Goal: Information Seeking & Learning: Learn about a topic

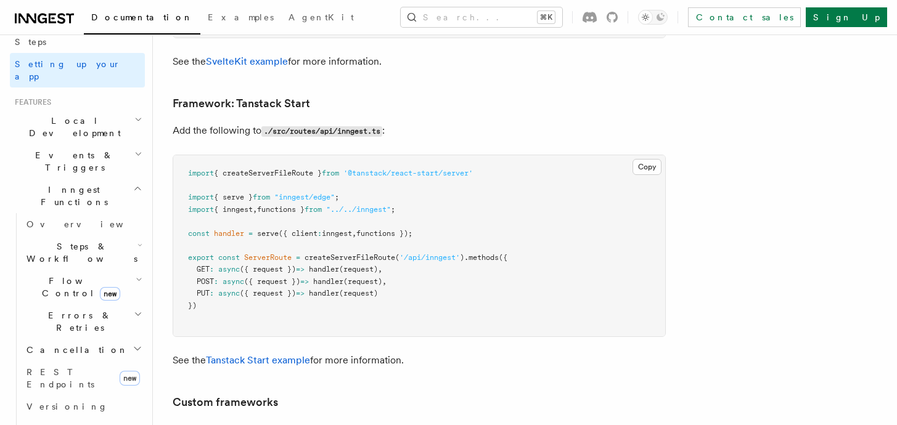
scroll to position [214, 0]
click at [54, 186] on span "Inngest Functions" at bounding box center [71, 198] width 123 height 25
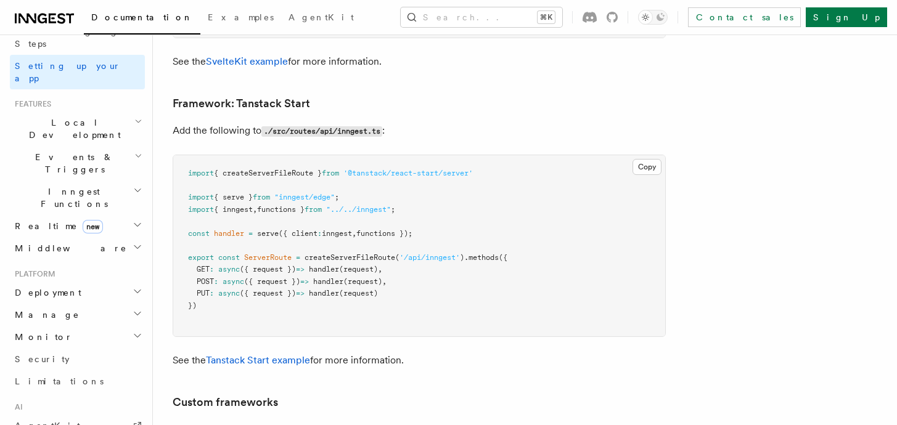
scroll to position [184, 0]
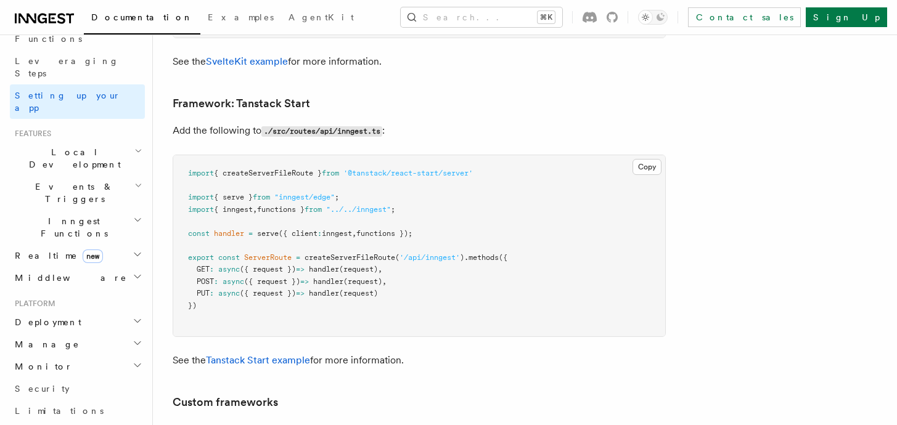
click at [105, 245] on h2 "Realtime new" at bounding box center [77, 256] width 135 height 22
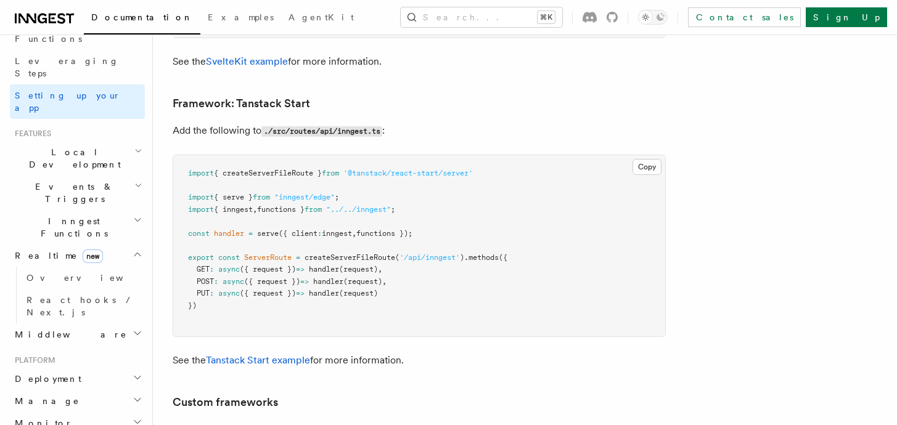
click at [105, 245] on h2 "Realtime new" at bounding box center [77, 256] width 135 height 22
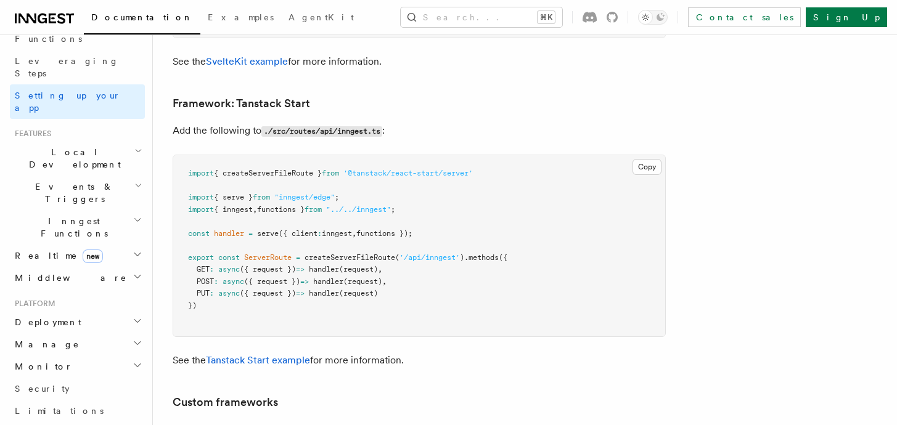
click at [70, 267] on h2 "Middleware" at bounding box center [77, 278] width 135 height 22
click at [80, 267] on h2 "Middleware" at bounding box center [77, 278] width 135 height 22
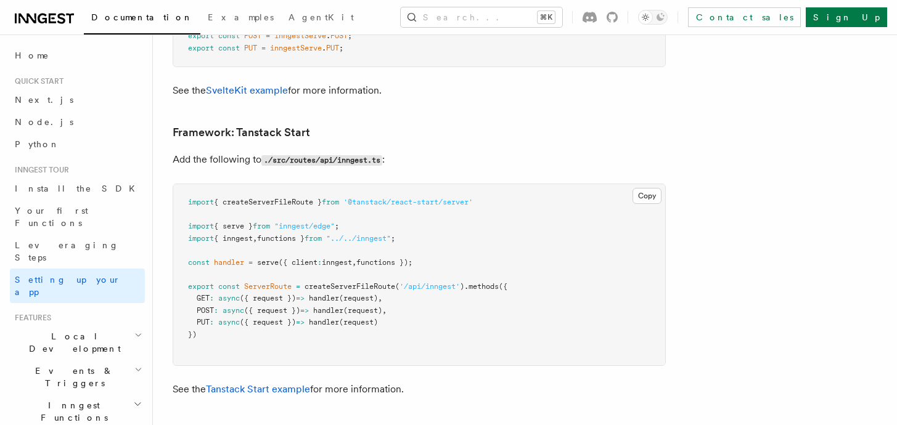
scroll to position [10282, 0]
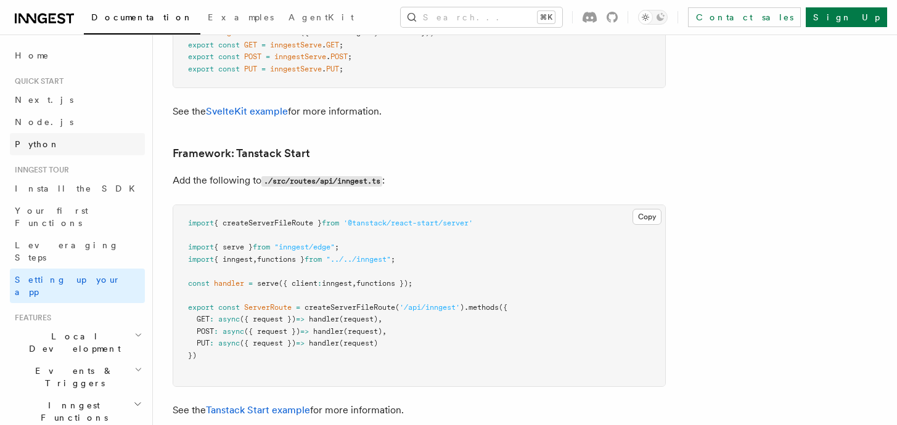
click at [57, 145] on link "Python" at bounding box center [77, 144] width 135 height 22
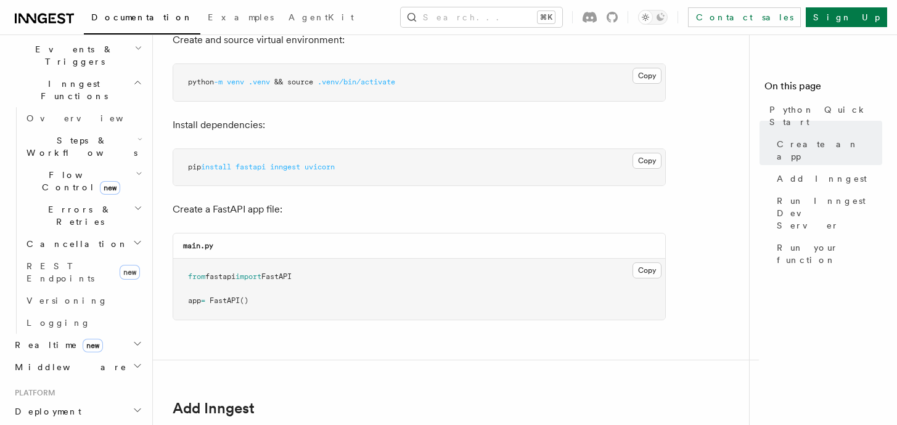
scroll to position [318, 0]
click at [50, 343] on span "Realtime new" at bounding box center [56, 349] width 93 height 12
click at [50, 360] on link "Overview" at bounding box center [83, 371] width 123 height 22
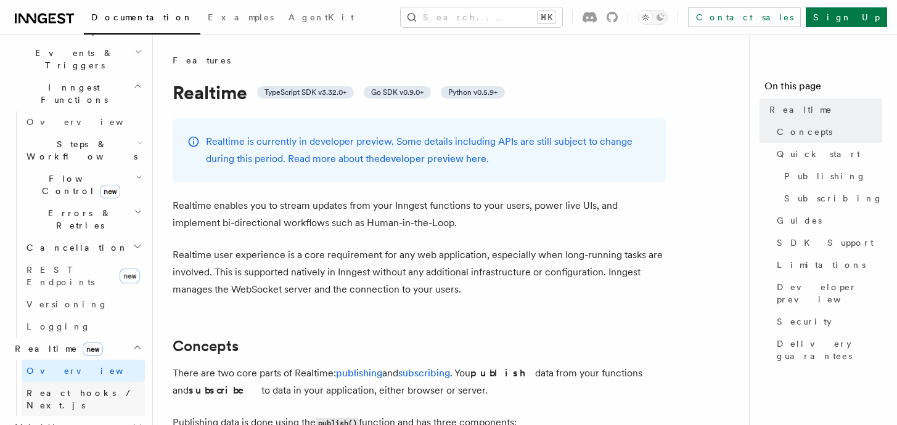
click at [71, 387] on span "React hooks / Next.js" at bounding box center [86, 399] width 118 height 25
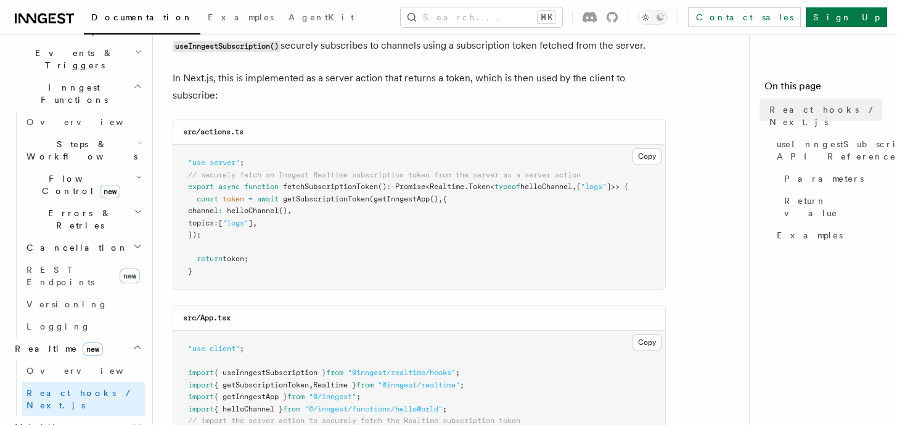
scroll to position [181, 0]
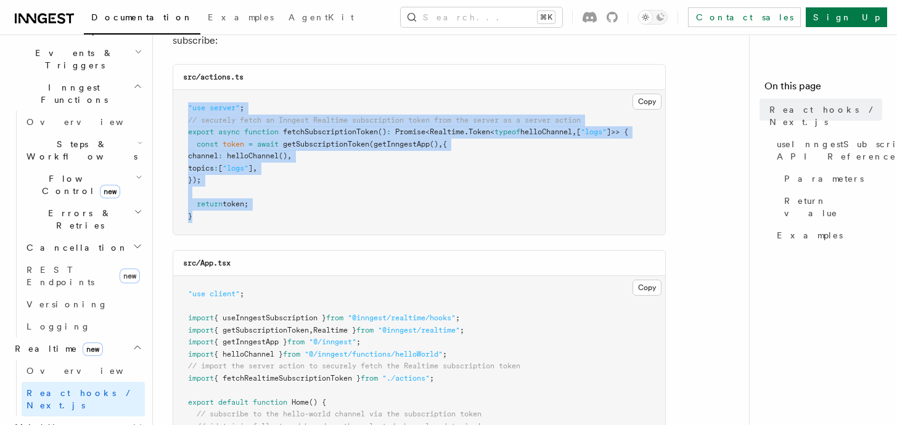
drag, startPoint x: 224, startPoint y: 225, endPoint x: 179, endPoint y: 103, distance: 130.3
click at [179, 103] on pre ""use server" ; // securely fetch an Inngest Realtime subscription token from th…" at bounding box center [419, 162] width 492 height 145
drag, startPoint x: 179, startPoint y: 103, endPoint x: 255, endPoint y: 210, distance: 131.7
click at [255, 210] on pre ""use server" ; // securely fetch an Inngest Realtime subscription token from th…" at bounding box center [419, 162] width 492 height 145
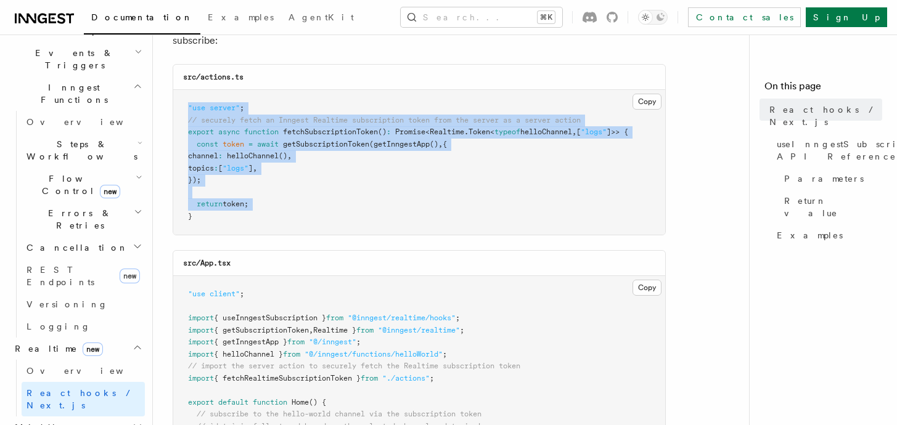
click at [255, 210] on pre ""use server" ; // securely fetch an Inngest Realtime subscription token from th…" at bounding box center [419, 162] width 492 height 145
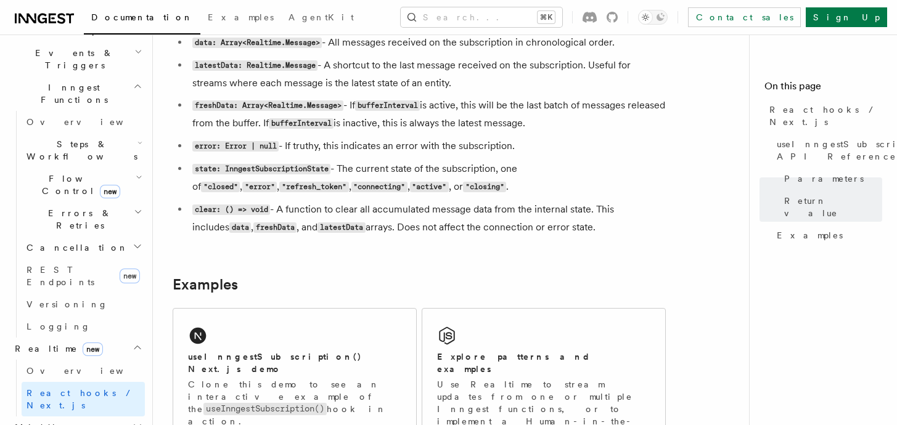
scroll to position [1316, 0]
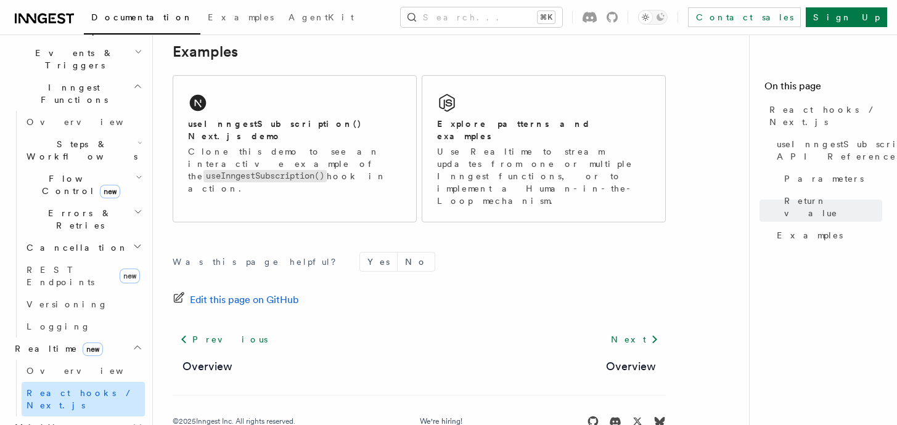
click at [60, 382] on link "React hooks / Next.js" at bounding box center [83, 399] width 123 height 35
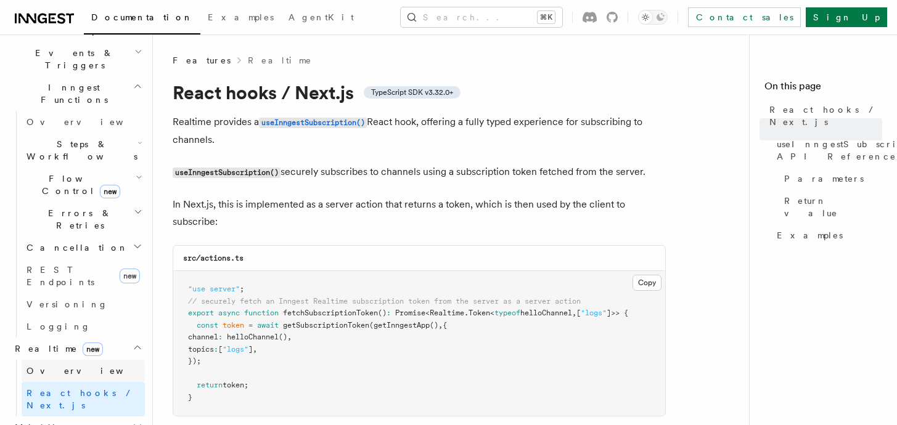
click at [60, 366] on span "Overview" at bounding box center [90, 371] width 127 height 10
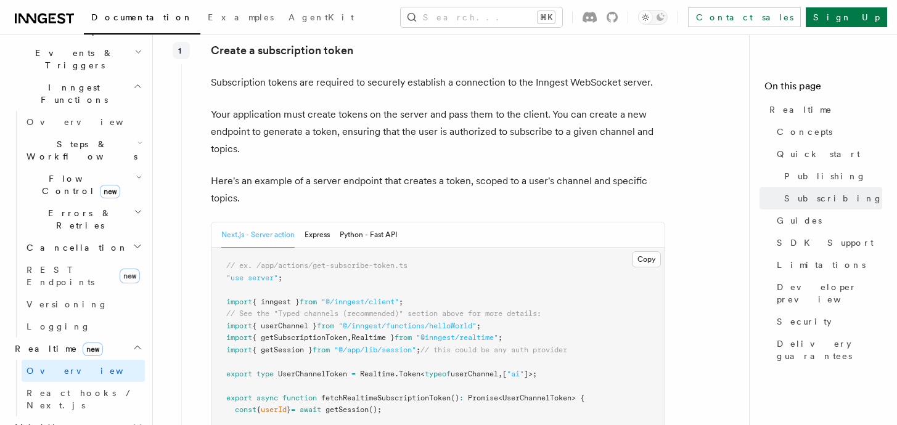
scroll to position [1601, 0]
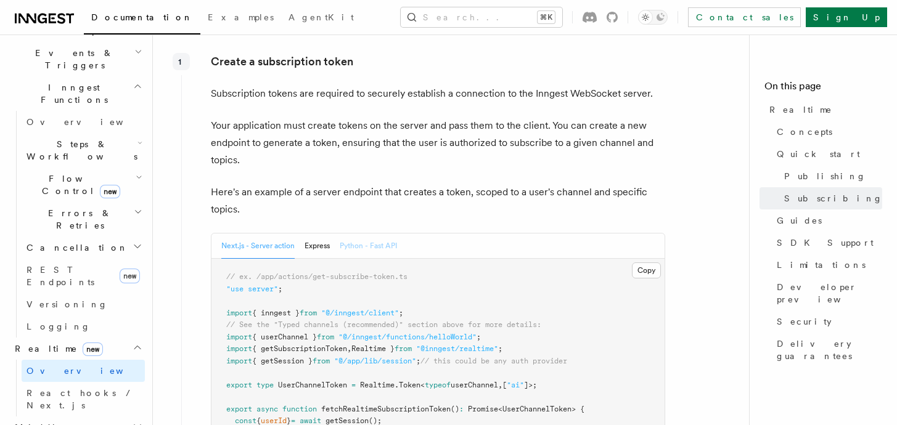
click at [364, 253] on button "Python - Fast API" at bounding box center [368, 246] width 57 height 25
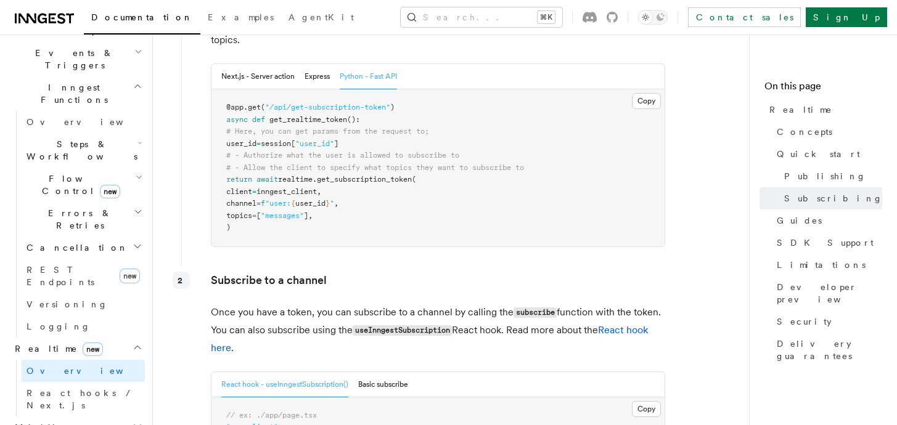
scroll to position [1773, 0]
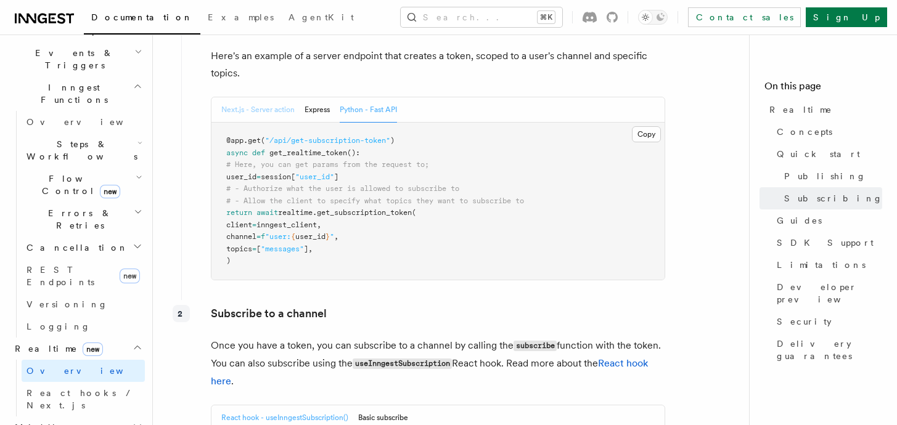
click at [228, 110] on button "Next.js - Server action" at bounding box center [257, 109] width 73 height 25
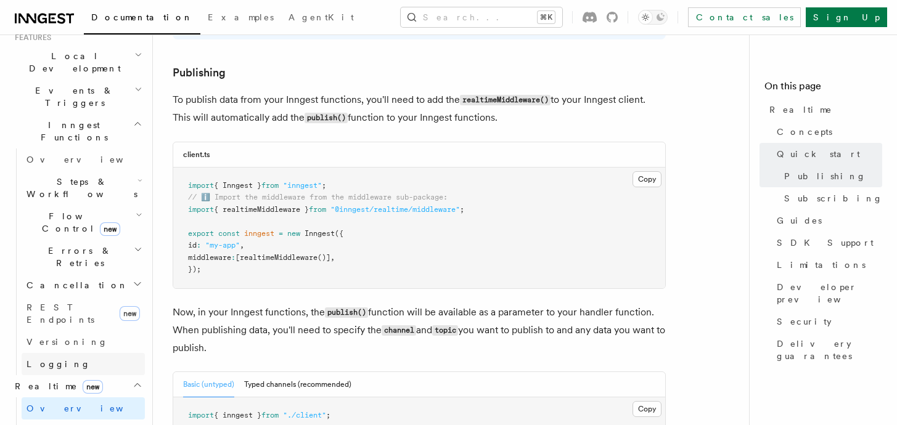
scroll to position [271, 0]
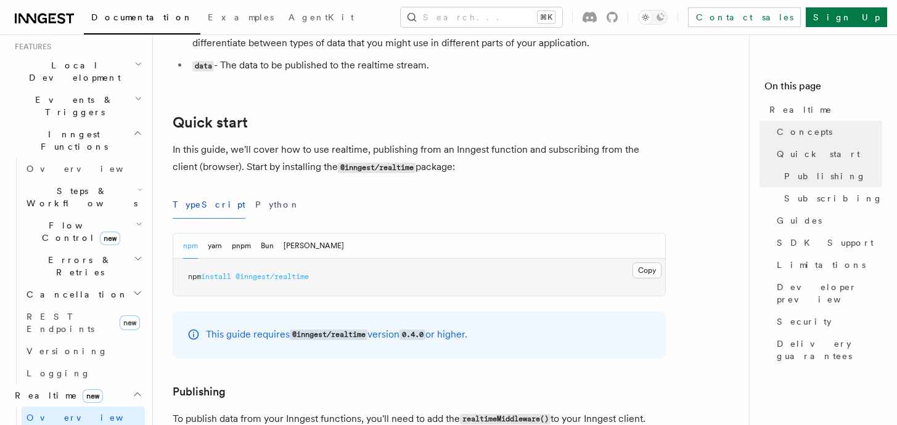
click at [255, 198] on button "Python" at bounding box center [277, 205] width 45 height 28
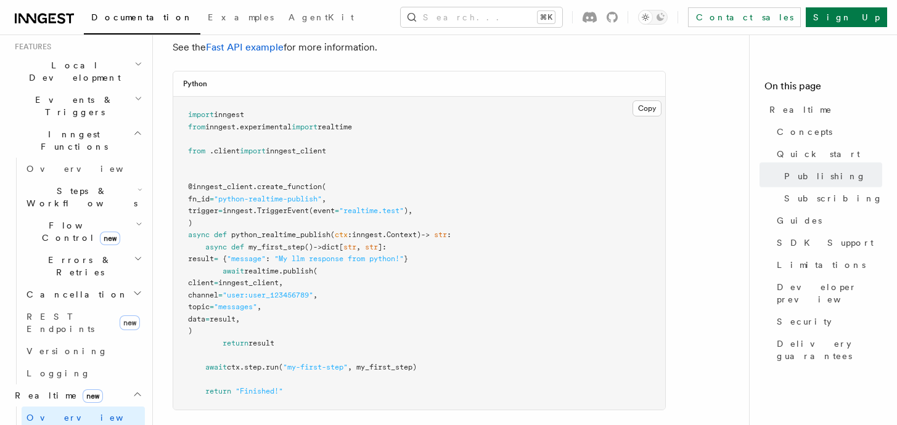
scroll to position [871, 0]
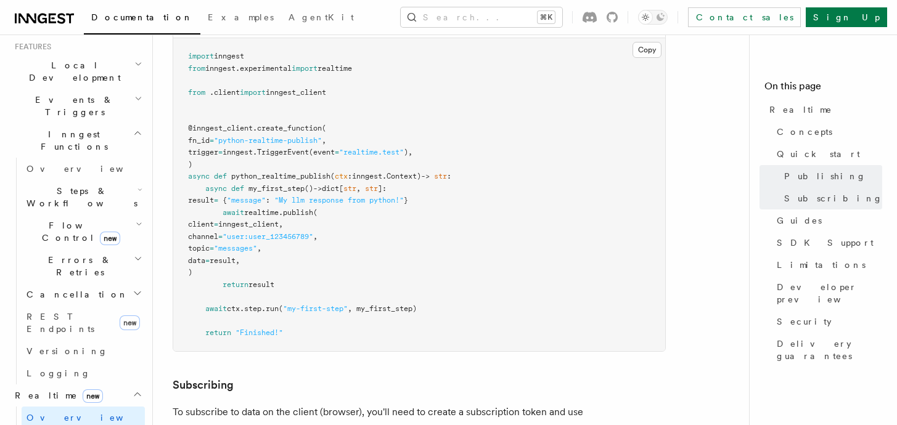
click at [332, 263] on pre "import inngest from inngest . experimental import realtime from . client import…" at bounding box center [419, 194] width 492 height 313
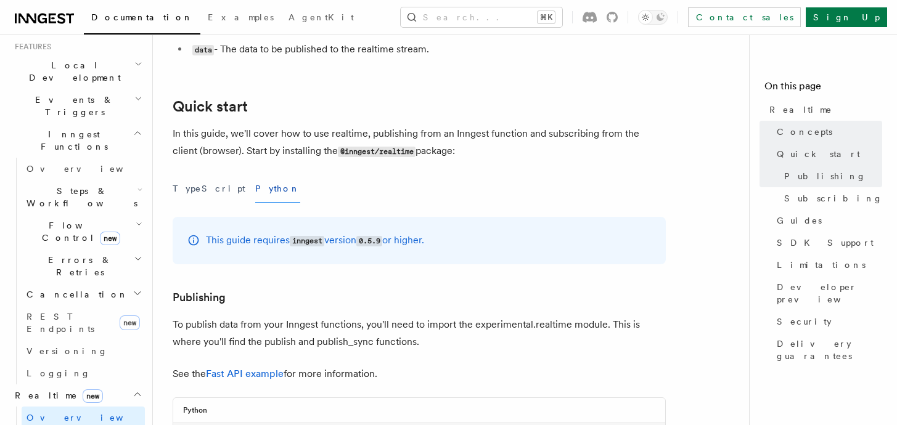
scroll to position [502, 0]
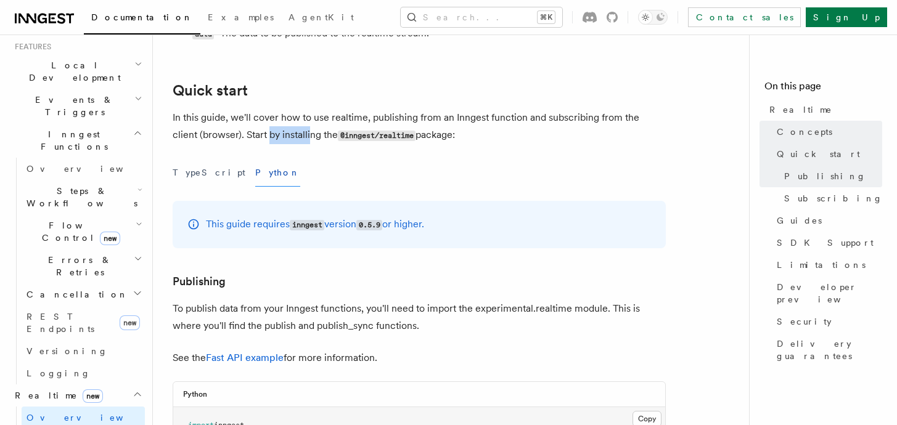
drag, startPoint x: 243, startPoint y: 136, endPoint x: 318, endPoint y: 136, distance: 75.2
click at [317, 136] on p "In this guide, we'll cover how to use realtime, publishing from an Inngest func…" at bounding box center [419, 126] width 493 height 35
click at [338, 136] on code "@inngest/realtime" at bounding box center [377, 136] width 78 height 10
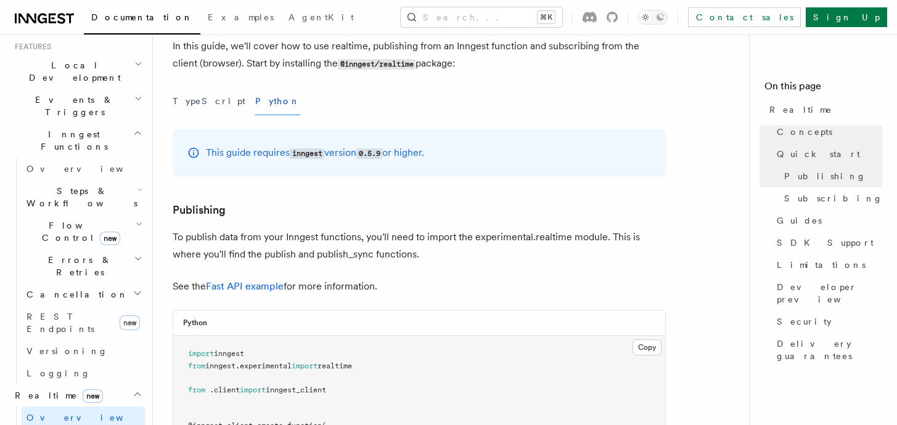
scroll to position [584, 0]
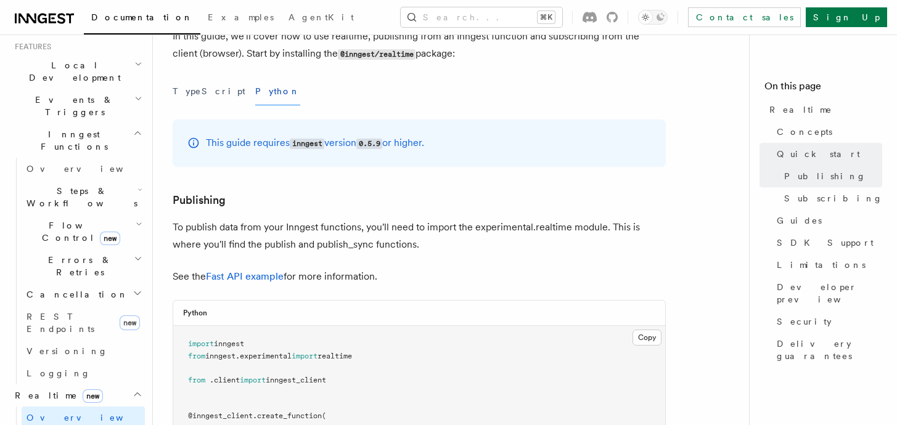
drag, startPoint x: 311, startPoint y: 142, endPoint x: 371, endPoint y: 163, distance: 63.3
click at [369, 161] on div "This guide requires inngest version 0.5.9 or higher." at bounding box center [419, 143] width 493 height 47
click at [371, 163] on div "This guide requires inngest version 0.5.9 or higher." at bounding box center [419, 143] width 493 height 47
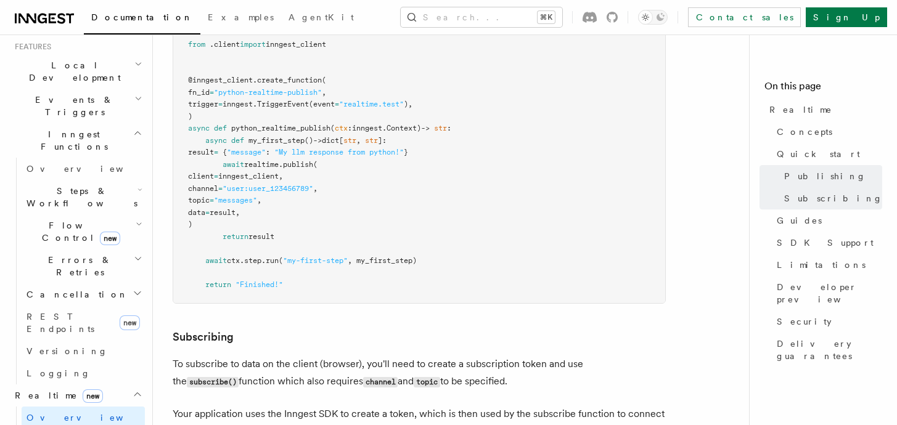
scroll to position [921, 0]
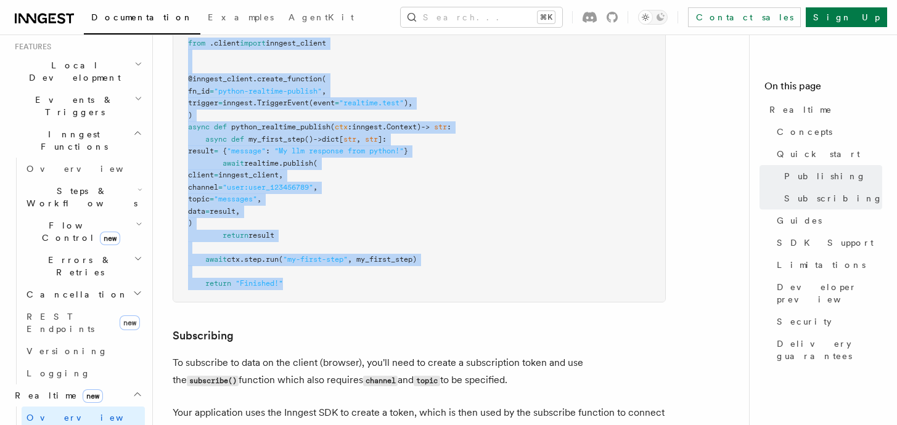
drag, startPoint x: 292, startPoint y: 289, endPoint x: 188, endPoint y: 46, distance: 264.0
click at [188, 46] on pre "import inngest from inngest . experimental import realtime from . client import…" at bounding box center [419, 145] width 492 height 313
click at [188, 46] on span "from" at bounding box center [196, 43] width 17 height 9
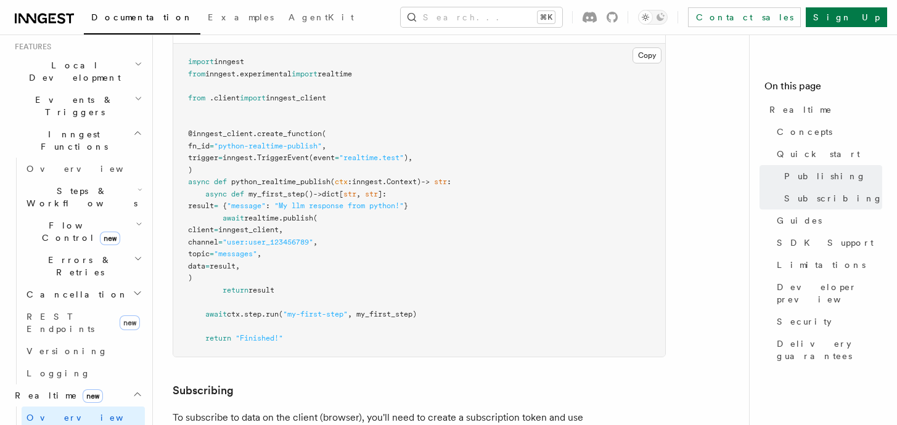
scroll to position [865, 0]
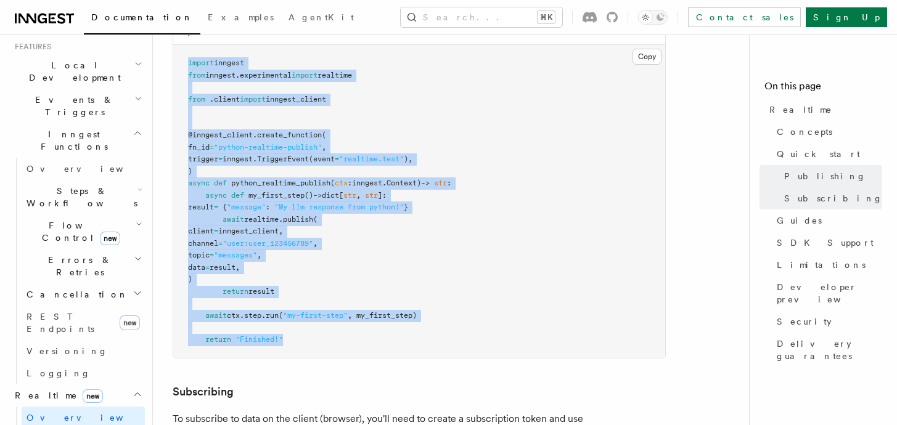
drag, startPoint x: 187, startPoint y: 68, endPoint x: 293, endPoint y: 345, distance: 296.1
click at [293, 345] on pre "import inngest from inngest . experimental import realtime from . client import…" at bounding box center [419, 201] width 492 height 313
drag, startPoint x: 293, startPoint y: 345, endPoint x: 182, endPoint y: 61, distance: 304.2
click at [181, 62] on pre "import inngest from inngest . experimental import realtime from . client import…" at bounding box center [419, 201] width 492 height 313
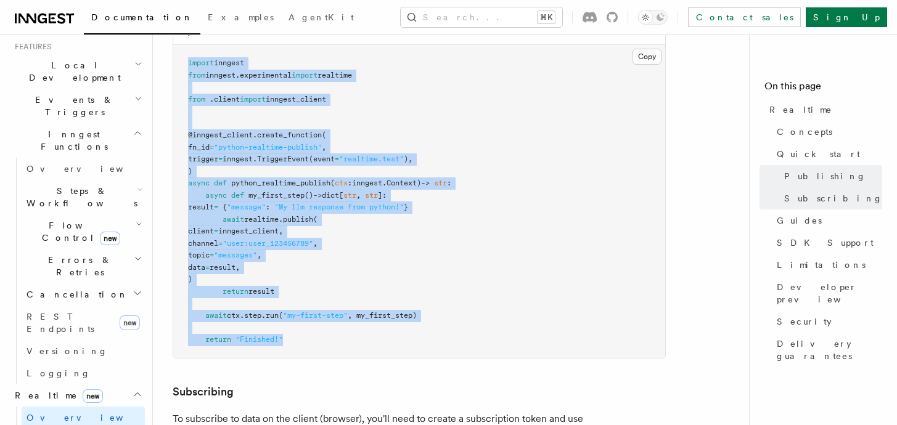
click at [182, 61] on pre "import inngest from inngest . experimental import realtime from . client import…" at bounding box center [419, 201] width 492 height 313
drag, startPoint x: 182, startPoint y: 61, endPoint x: 309, endPoint y: 335, distance: 302.0
click at [309, 335] on pre "import inngest from inngest . experimental import realtime from . client import…" at bounding box center [419, 201] width 492 height 313
drag, startPoint x: 309, startPoint y: 335, endPoint x: 187, endPoint y: 63, distance: 298.5
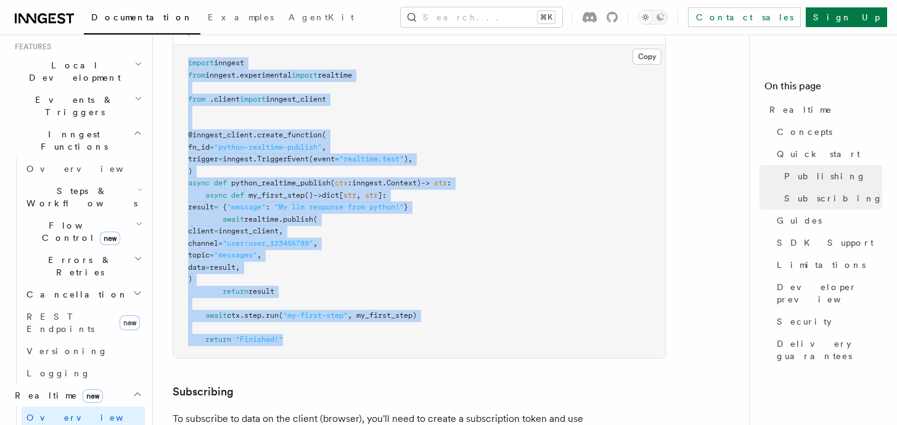
click at [187, 63] on pre "import inngest from inngest . experimental import realtime from . client import…" at bounding box center [419, 201] width 492 height 313
drag, startPoint x: 187, startPoint y: 63, endPoint x: 306, endPoint y: 341, distance: 302.6
click at [306, 341] on pre "import inngest from inngest . experimental import realtime from . client import…" at bounding box center [419, 201] width 492 height 313
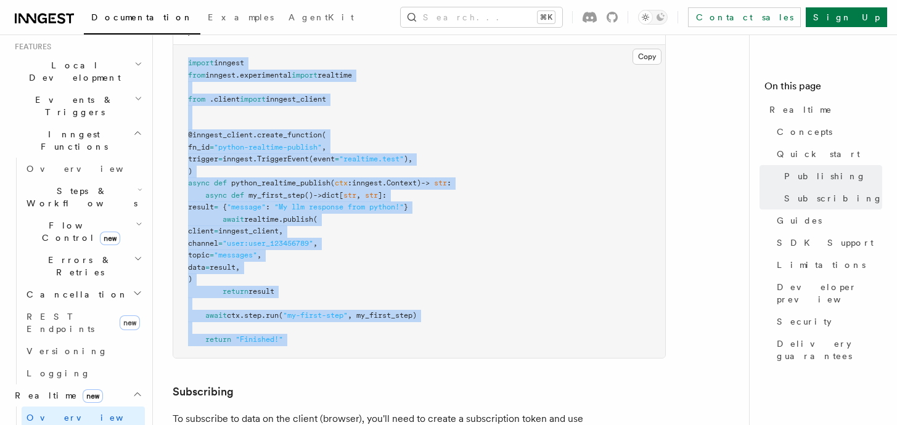
drag, startPoint x: 306, startPoint y: 341, endPoint x: 184, endPoint y: 65, distance: 301.6
click at [184, 65] on pre "import inngest from inngest . experimental import realtime from . client import…" at bounding box center [419, 201] width 492 height 313
drag, startPoint x: 184, startPoint y: 65, endPoint x: 286, endPoint y: 343, distance: 295.6
click at [286, 343] on pre "import inngest from inngest . experimental import realtime from . client import…" at bounding box center [419, 201] width 492 height 313
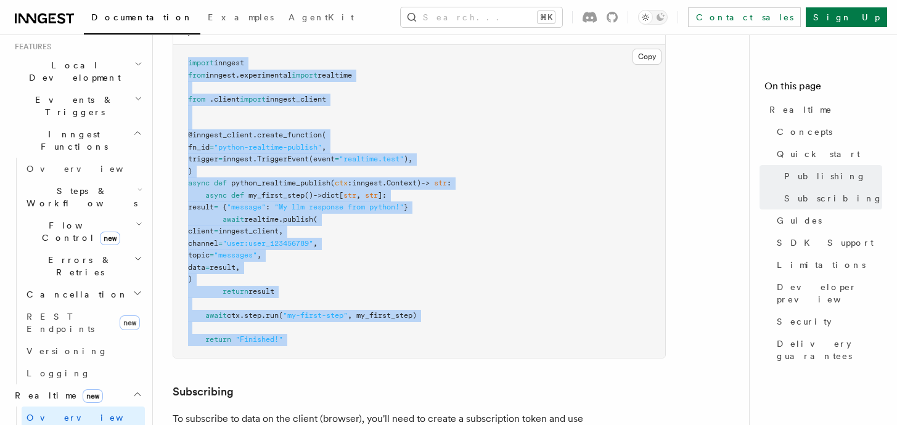
click at [286, 343] on pre "import inngest from inngest . experimental import realtime from . client import…" at bounding box center [419, 201] width 492 height 313
drag, startPoint x: 286, startPoint y: 343, endPoint x: 188, endPoint y: 62, distance: 297.1
click at [188, 62] on pre "import inngest from inngest . experimental import realtime from . client import…" at bounding box center [419, 201] width 492 height 313
click at [188, 62] on span "import" at bounding box center [201, 63] width 26 height 9
drag, startPoint x: 188, startPoint y: 62, endPoint x: 290, endPoint y: 338, distance: 293.9
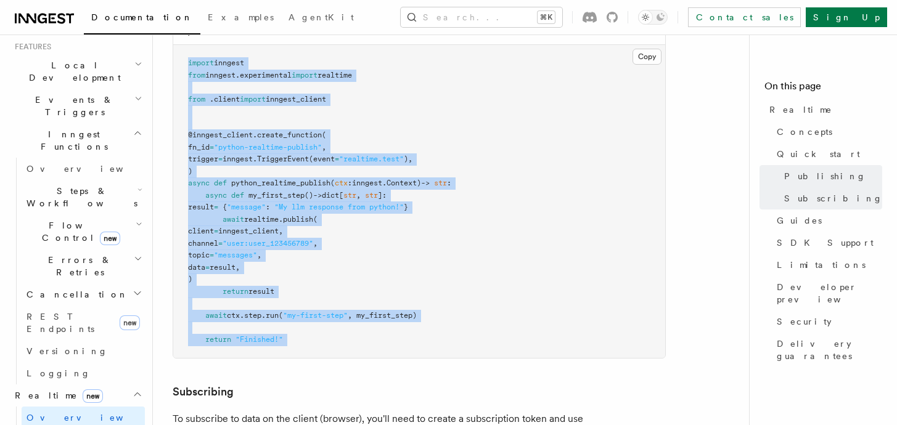
click at [290, 338] on pre "import inngest from inngest . experimental import realtime from . client import…" at bounding box center [419, 201] width 492 height 313
drag, startPoint x: 301, startPoint y: 313, endPoint x: 192, endPoint y: 57, distance: 278.6
click at [192, 56] on pre "import inngest from inngest . experimental import realtime from . client import…" at bounding box center [419, 201] width 492 height 313
click at [187, 63] on pre "import inngest from inngest . experimental import realtime from . client import…" at bounding box center [419, 201] width 492 height 313
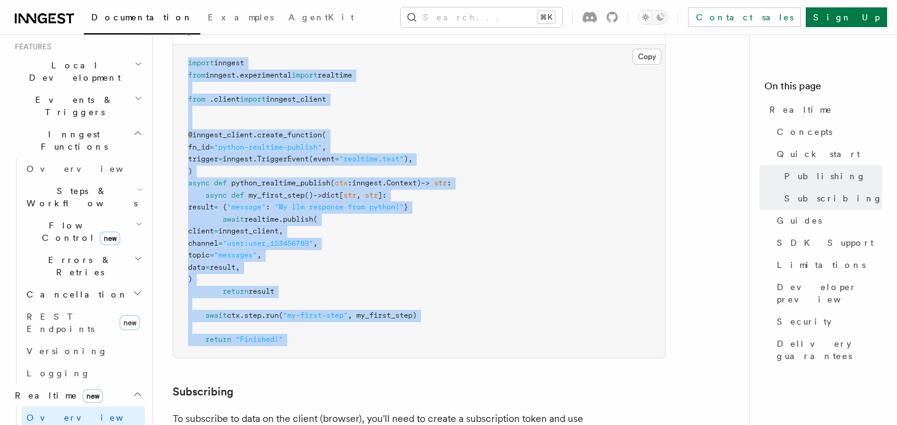
drag, startPoint x: 187, startPoint y: 62, endPoint x: 314, endPoint y: 346, distance: 311.5
click at [312, 346] on pre "import inngest from inngest . experimental import realtime from . client import…" at bounding box center [419, 201] width 492 height 313
click at [315, 346] on pre "import inngest from inngest . experimental import realtime from . client import…" at bounding box center [419, 201] width 492 height 313
drag, startPoint x: 376, startPoint y: 346, endPoint x: 194, endPoint y: 58, distance: 341.3
click at [194, 59] on pre "import inngest from inngest . experimental import realtime from . client import…" at bounding box center [419, 201] width 492 height 313
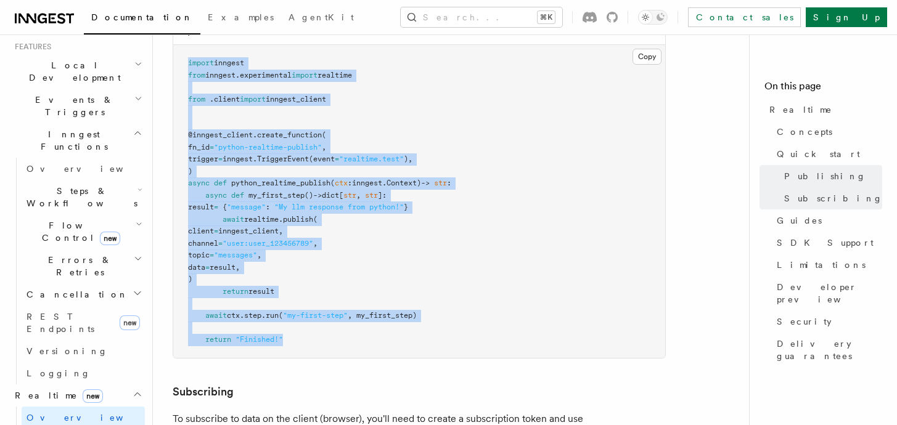
click at [192, 58] on pre "import inngest from inngest . experimental import realtime from . client import…" at bounding box center [419, 201] width 492 height 313
drag, startPoint x: 190, startPoint y: 57, endPoint x: 323, endPoint y: 349, distance: 320.8
click at [323, 349] on pre "import inngest from inngest . experimental import realtime from . client import…" at bounding box center [419, 201] width 492 height 313
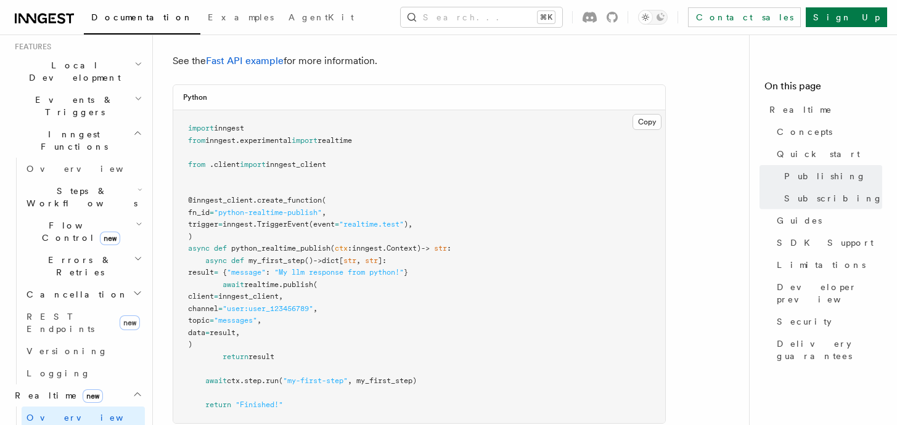
scroll to position [791, 0]
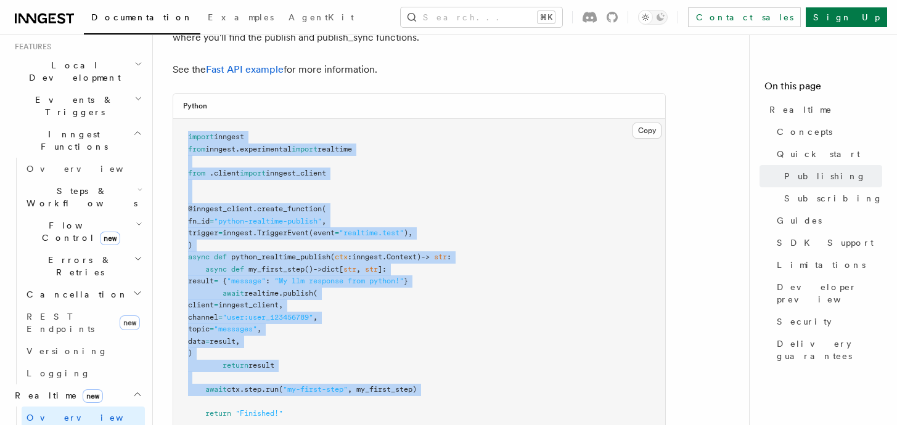
drag, startPoint x: 319, startPoint y: 409, endPoint x: 181, endPoint y: 121, distance: 319.2
click at [181, 121] on pre "import inngest from inngest . experimental import realtime from . client import…" at bounding box center [419, 275] width 492 height 313
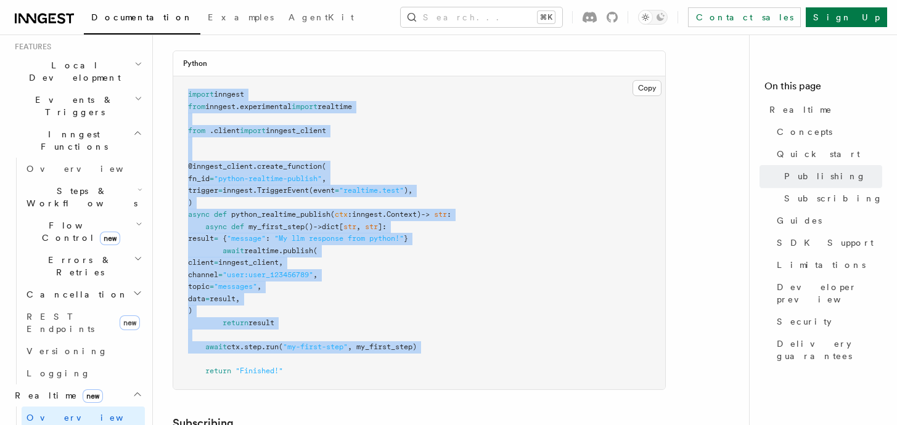
scroll to position [865, 0]
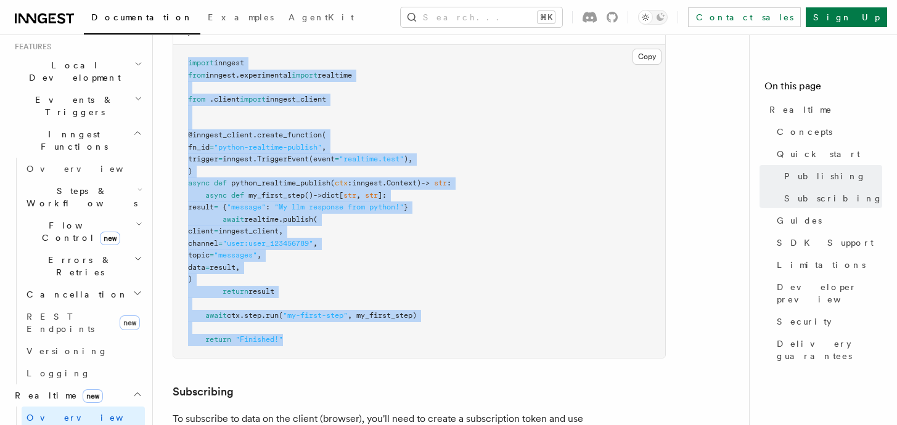
drag, startPoint x: 206, startPoint y: 158, endPoint x: 298, endPoint y: 339, distance: 202.3
click at [297, 339] on pre "import inngest from inngest . experimental import realtime from . client import…" at bounding box center [419, 201] width 492 height 313
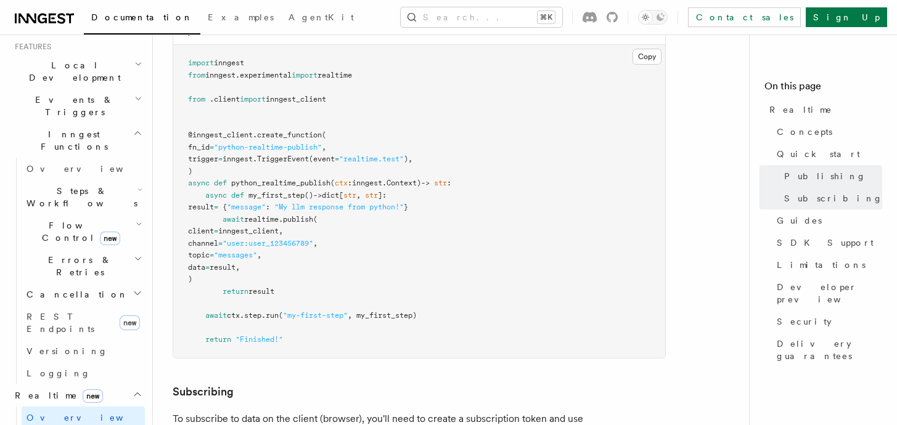
click at [298, 339] on pre "import inngest from inngest . experimental import realtime from . client import…" at bounding box center [419, 201] width 492 height 313
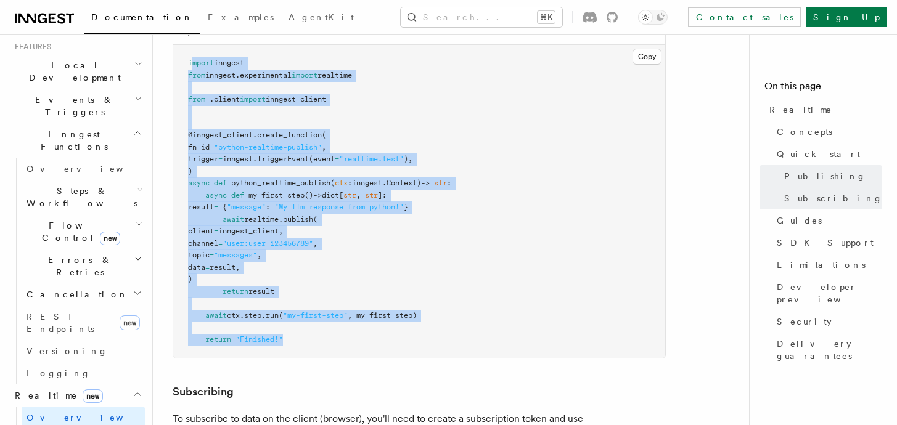
drag, startPoint x: 354, startPoint y: 341, endPoint x: 193, endPoint y: 62, distance: 322.2
click at [194, 62] on pre "import inngest from inngest . experimental import realtime from . client import…" at bounding box center [419, 201] width 492 height 313
click at [192, 60] on pre "import inngest from inngest . experimental import realtime from . client import…" at bounding box center [419, 201] width 492 height 313
drag, startPoint x: 186, startPoint y: 57, endPoint x: 300, endPoint y: 340, distance: 304.7
click at [300, 340] on pre "import inngest from inngest . experimental import realtime from . client import…" at bounding box center [419, 201] width 492 height 313
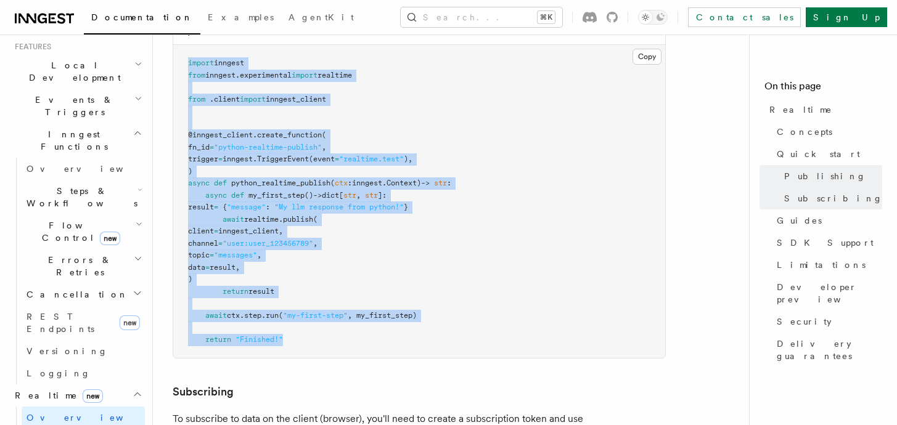
click at [300, 340] on pre "import inngest from inngest . experimental import realtime from . client import…" at bounding box center [419, 201] width 492 height 313
drag, startPoint x: 307, startPoint y: 342, endPoint x: 174, endPoint y: 65, distance: 307.1
click at [174, 65] on pre "import inngest from inngest . experimental import realtime from . client import…" at bounding box center [419, 201] width 492 height 313
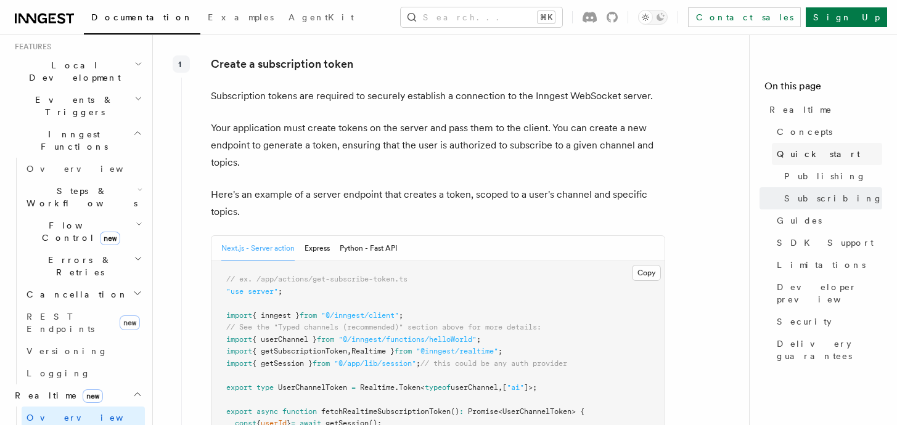
scroll to position [1341, 0]
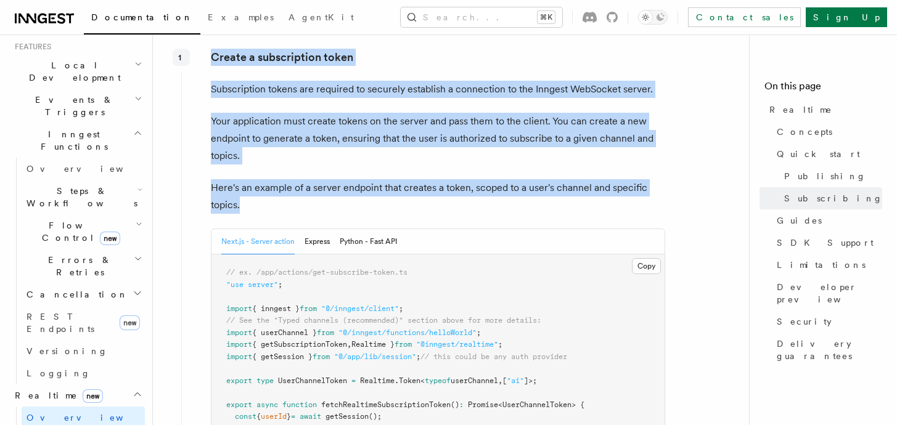
drag, startPoint x: 211, startPoint y: 55, endPoint x: 259, endPoint y: 205, distance: 156.5
click at [259, 205] on div "Create a subscription token Subscription tokens are required to securely establ…" at bounding box center [423, 301] width 484 height 515
click at [259, 205] on p "Here's an example of a server endpoint that creates a token, scoped to a user's…" at bounding box center [438, 196] width 454 height 35
drag, startPoint x: 209, startPoint y: 58, endPoint x: 246, endPoint y: 207, distance: 153.7
click at [246, 207] on div "Create a subscription token Subscription tokens are required to securely establ…" at bounding box center [423, 301] width 484 height 515
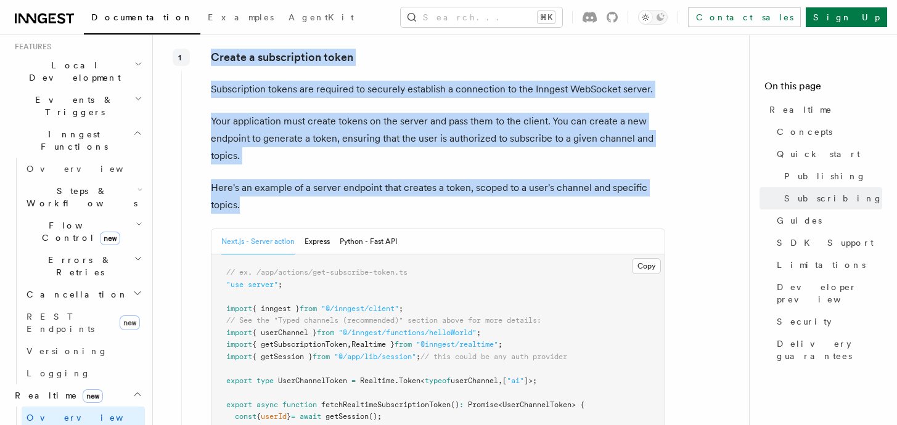
click at [246, 207] on p "Here's an example of a server endpoint that creates a token, scoped to a user's…" at bounding box center [438, 196] width 454 height 35
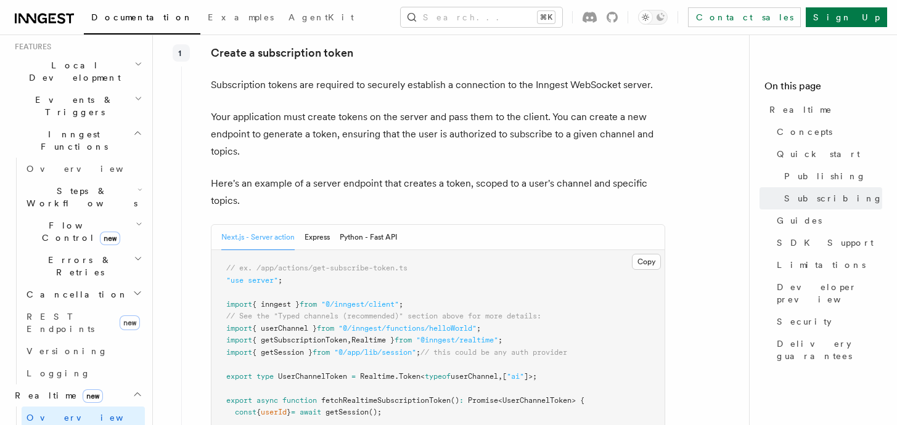
scroll to position [1338, 0]
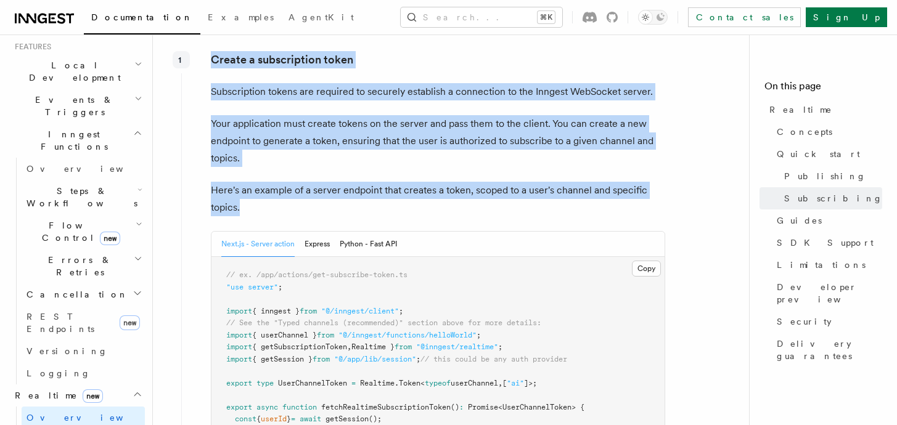
drag, startPoint x: 208, startPoint y: 60, endPoint x: 258, endPoint y: 214, distance: 161.2
click at [258, 213] on div "Create a subscription token Subscription tokens are required to securely establ…" at bounding box center [423, 303] width 484 height 515
click at [258, 214] on p "Here's an example of a server endpoint that creates a token, scoped to a user's…" at bounding box center [438, 199] width 454 height 35
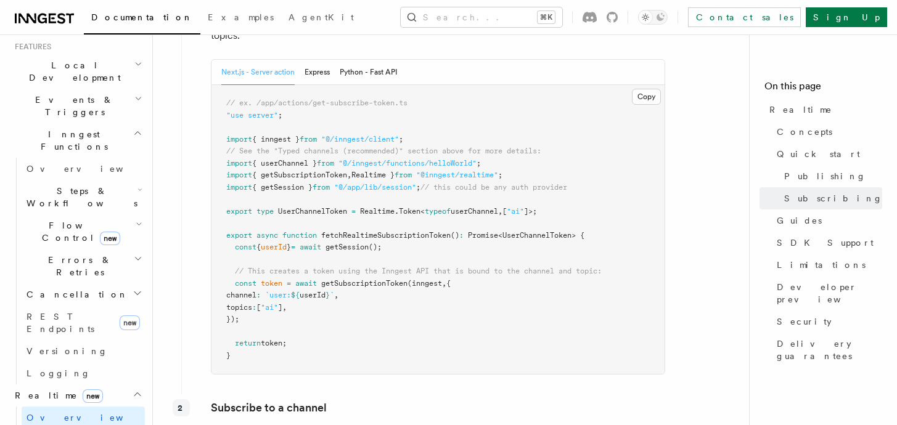
scroll to position [1519, 0]
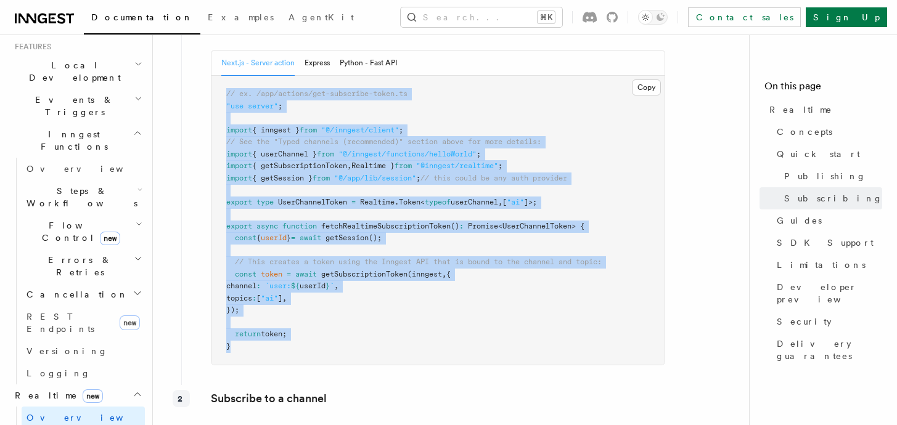
drag, startPoint x: 221, startPoint y: 94, endPoint x: 273, endPoint y: 364, distance: 274.4
click at [273, 364] on pre "// ex. /app/actions/get-subscribe-token.ts "use server" ; import { inngest } fr…" at bounding box center [437, 220] width 453 height 289
drag, startPoint x: 290, startPoint y: 363, endPoint x: 223, endPoint y: 97, distance: 274.6
click at [223, 97] on pre "// ex. /app/actions/get-subscribe-token.ts "use server" ; import { inngest } fr…" at bounding box center [437, 220] width 453 height 289
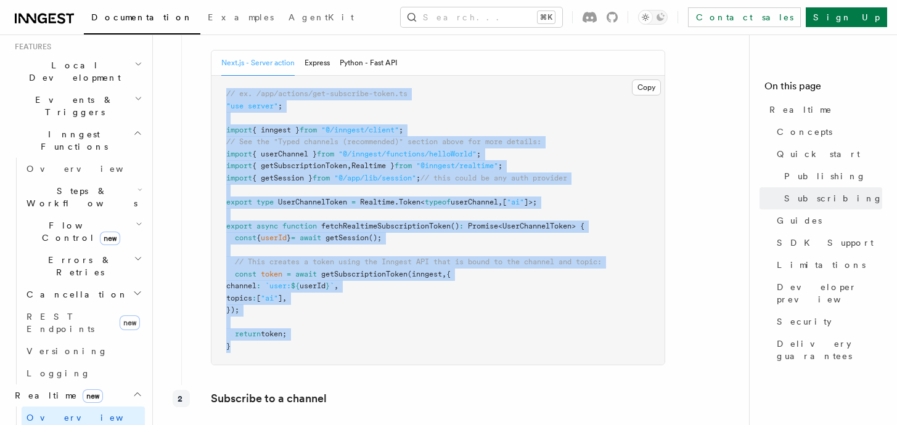
click at [223, 97] on pre "// ex. /app/actions/get-subscribe-token.ts "use server" ; import { inngest } fr…" at bounding box center [437, 220] width 453 height 289
drag, startPoint x: 223, startPoint y: 97, endPoint x: 275, endPoint y: 354, distance: 262.2
click at [275, 354] on pre "// ex. /app/actions/get-subscribe-token.ts "use server" ; import { inngest } fr…" at bounding box center [437, 220] width 453 height 289
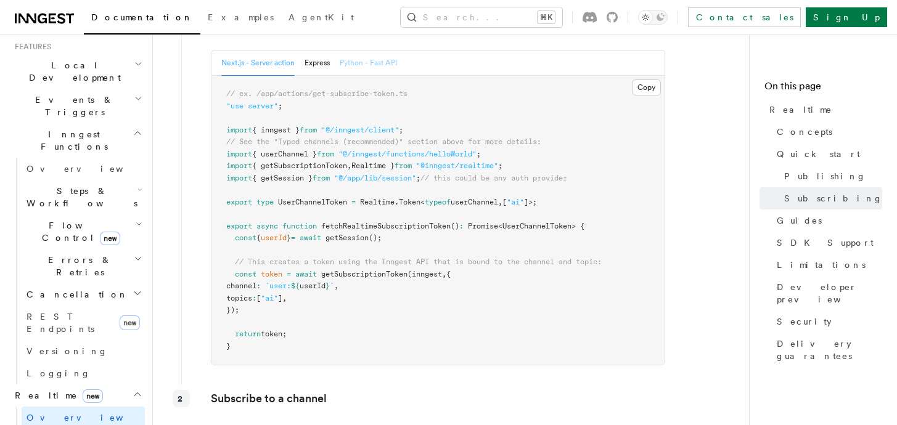
click at [379, 62] on button "Python - Fast API" at bounding box center [368, 63] width 57 height 25
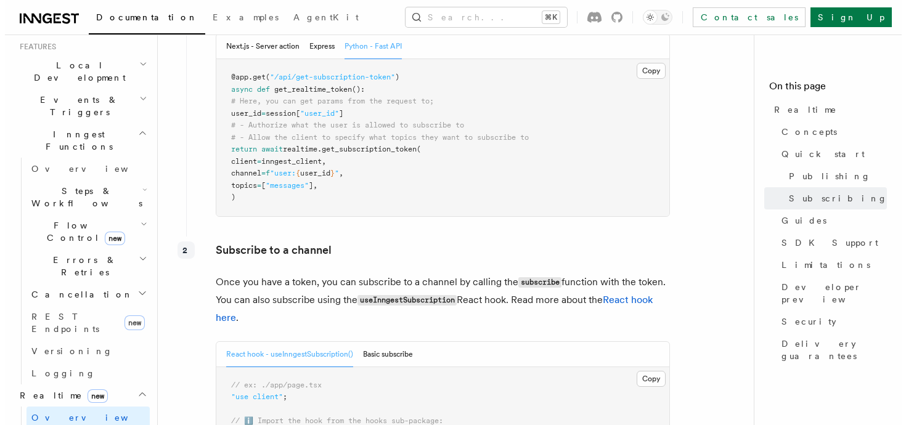
scroll to position [1536, 0]
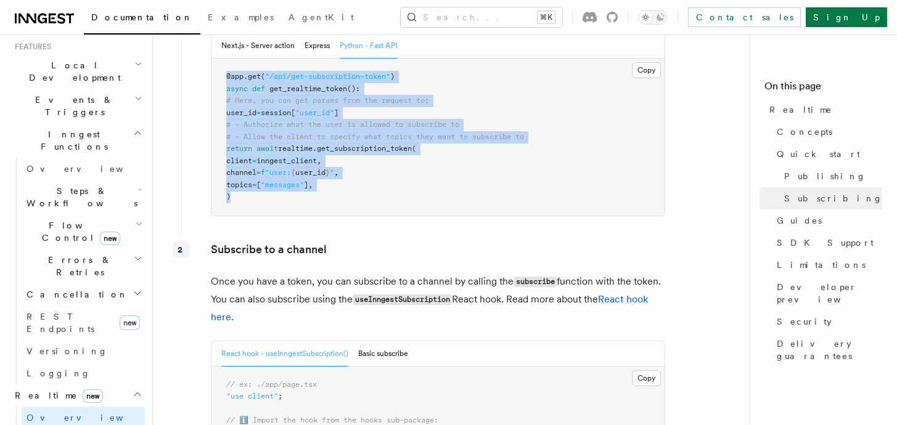
drag, startPoint x: 251, startPoint y: 206, endPoint x: 221, endPoint y: 78, distance: 131.8
click at [221, 78] on pre "@app . get ( "/api/get-subscription-token" ) async def get_realtime_token (): #…" at bounding box center [437, 137] width 453 height 157
drag, startPoint x: 221, startPoint y: 78, endPoint x: 251, endPoint y: 208, distance: 133.5
click at [251, 208] on pre "@app . get ( "/api/get-subscription-token" ) async def get_realtime_token (): #…" at bounding box center [437, 137] width 453 height 157
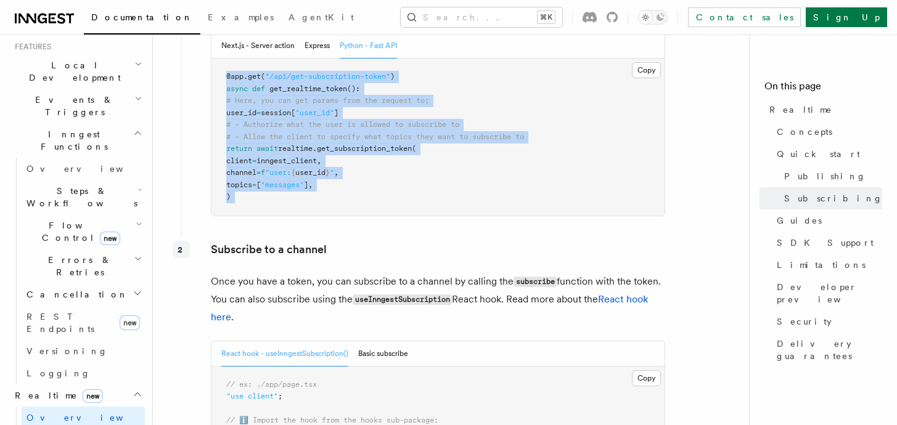
click at [251, 208] on pre "@app . get ( "/api/get-subscription-token" ) async def get_realtime_token (): #…" at bounding box center [437, 137] width 453 height 157
drag, startPoint x: 251, startPoint y: 208, endPoint x: 225, endPoint y: 77, distance: 133.8
click at [225, 77] on pre "@app . get ( "/api/get-subscription-token" ) async def get_realtime_token (): #…" at bounding box center [437, 137] width 453 height 157
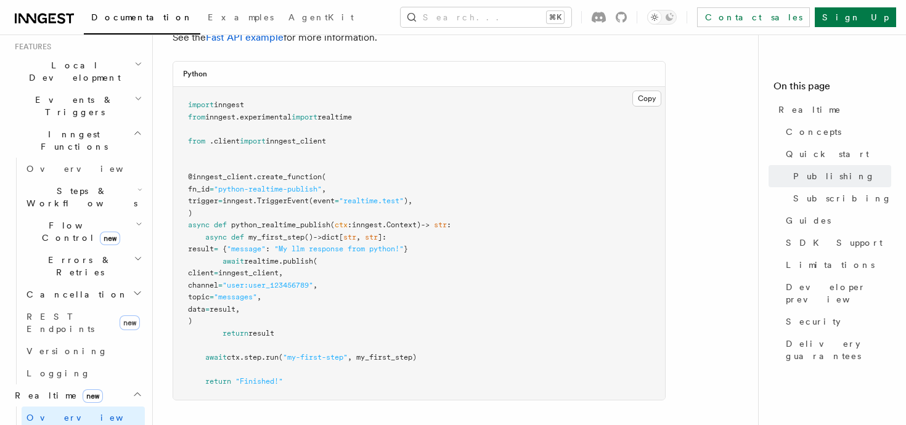
scroll to position [847, 0]
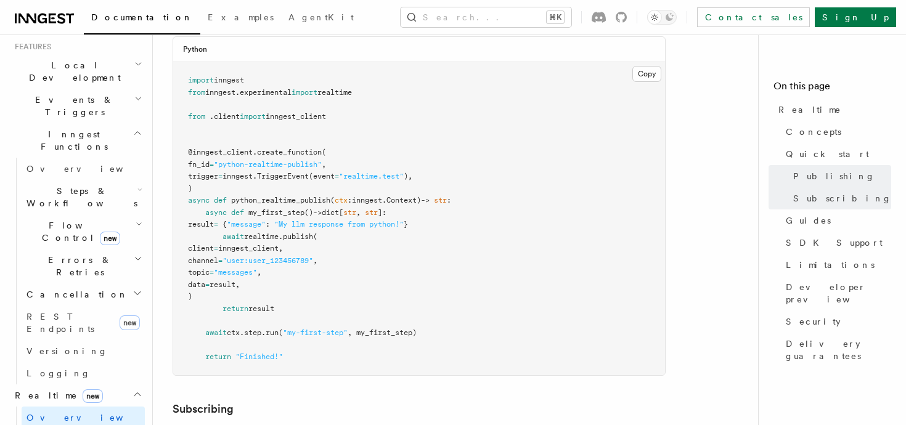
click at [300, 113] on pre "import inngest from inngest . experimental import realtime from . client import…" at bounding box center [419, 218] width 492 height 313
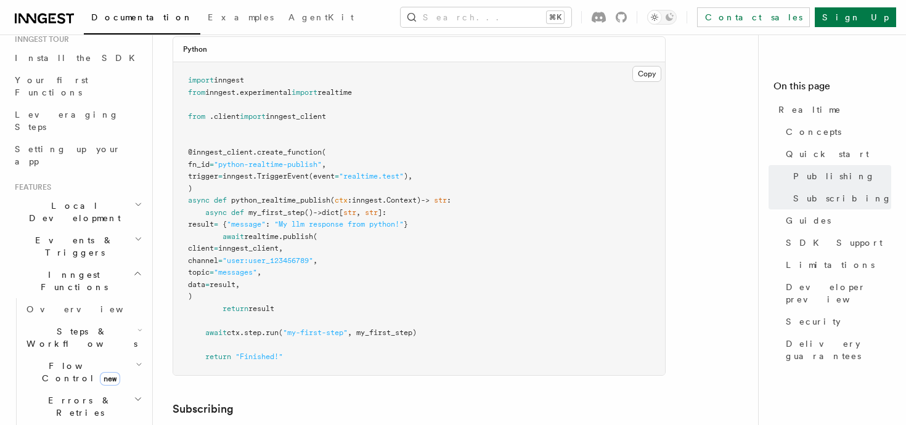
scroll to position [100, 0]
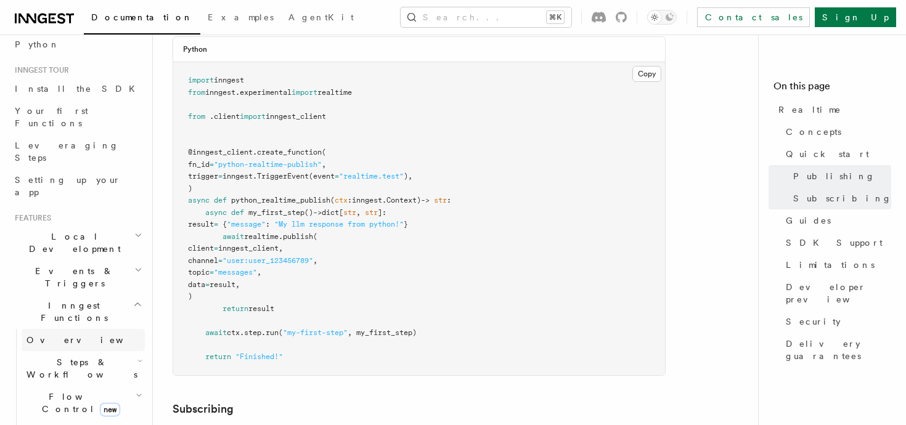
click at [78, 329] on link "Overview" at bounding box center [83, 340] width 123 height 22
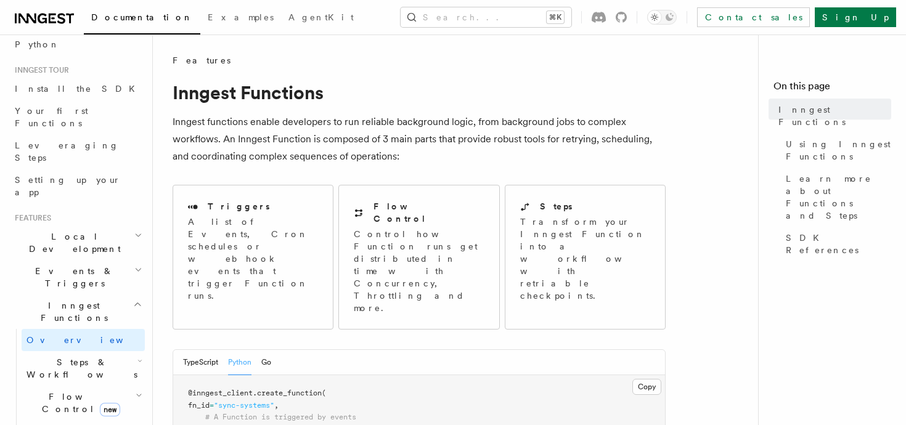
click at [91, 226] on h2 "Local Development" at bounding box center [77, 243] width 135 height 35
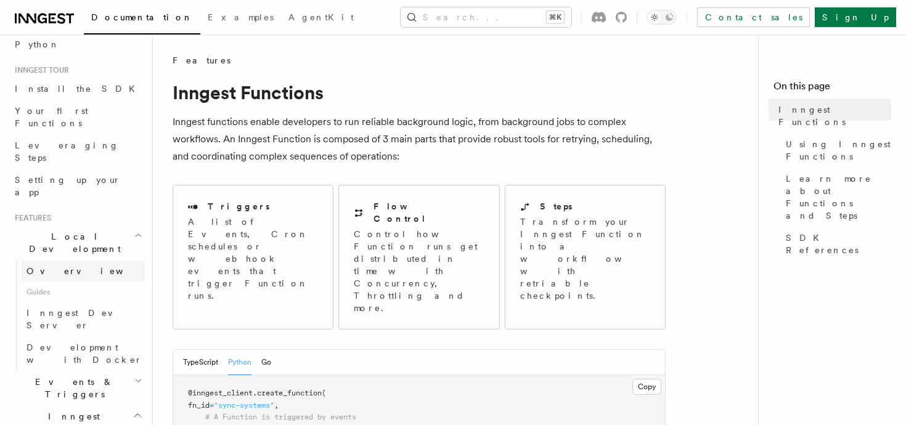
click at [69, 260] on link "Overview" at bounding box center [83, 271] width 123 height 22
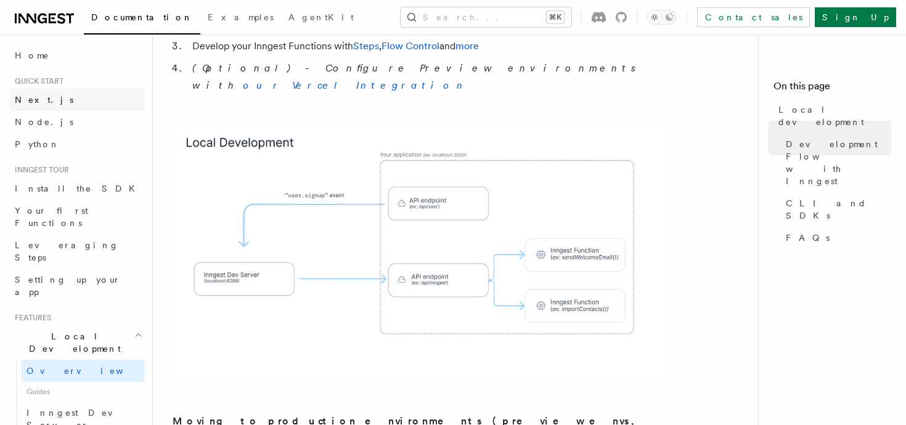
click at [54, 99] on link "Next.js" at bounding box center [77, 100] width 135 height 22
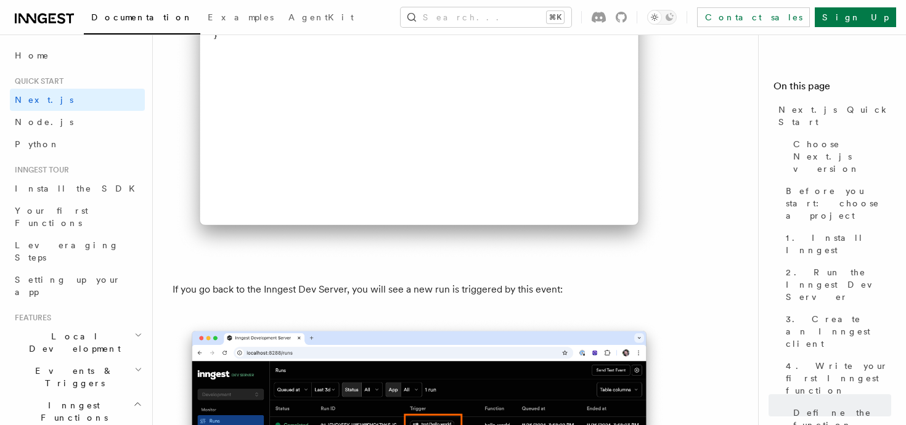
scroll to position [7048, 0]
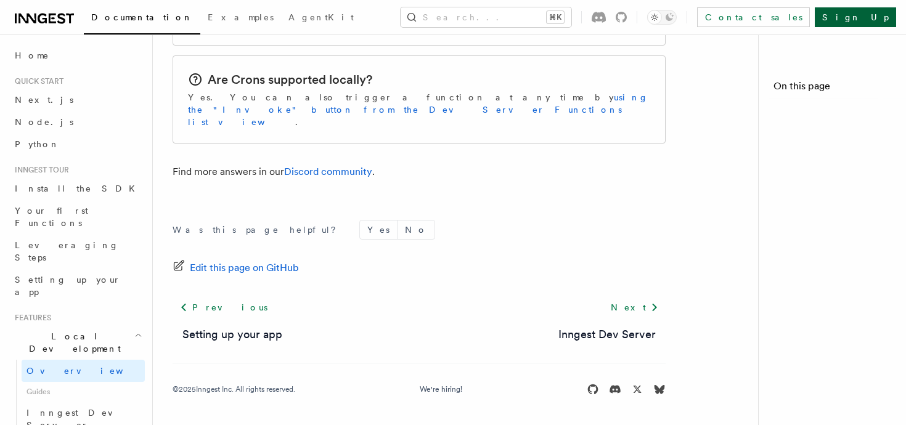
scroll to position [812, 0]
